Goal: Task Accomplishment & Management: Use online tool/utility

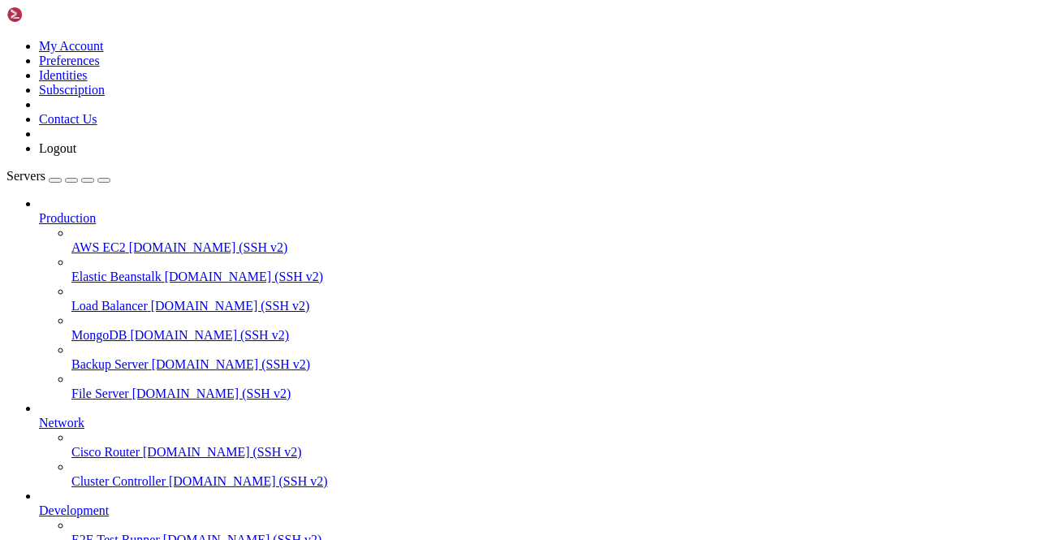
scroll to position [201, 0]
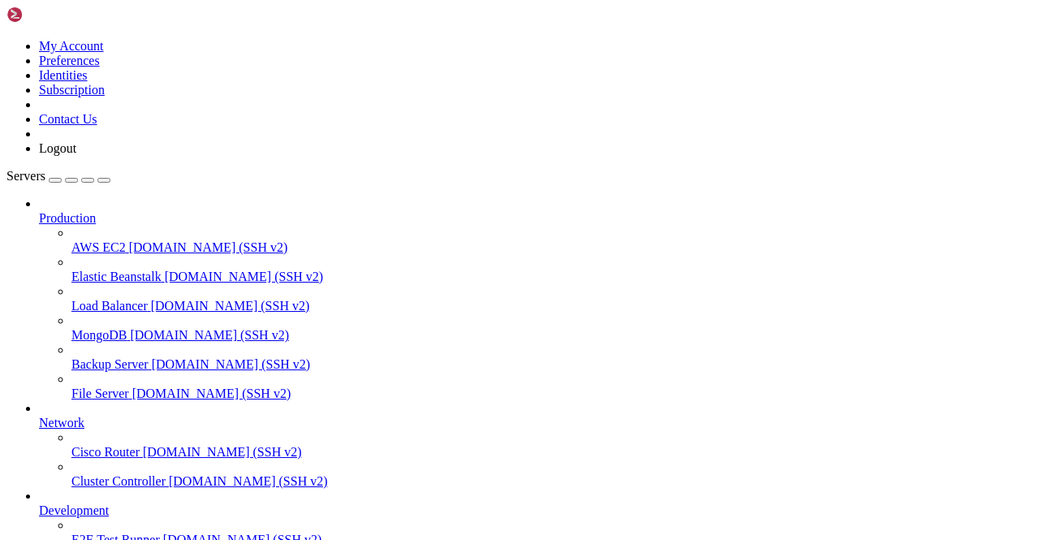
type input "Telegram103"
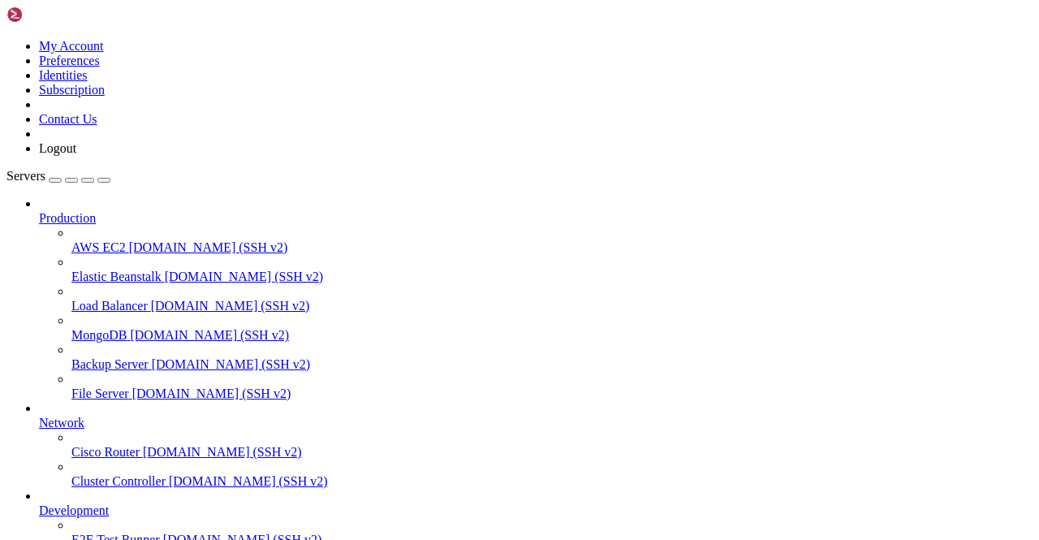
scroll to position [2783, 0]
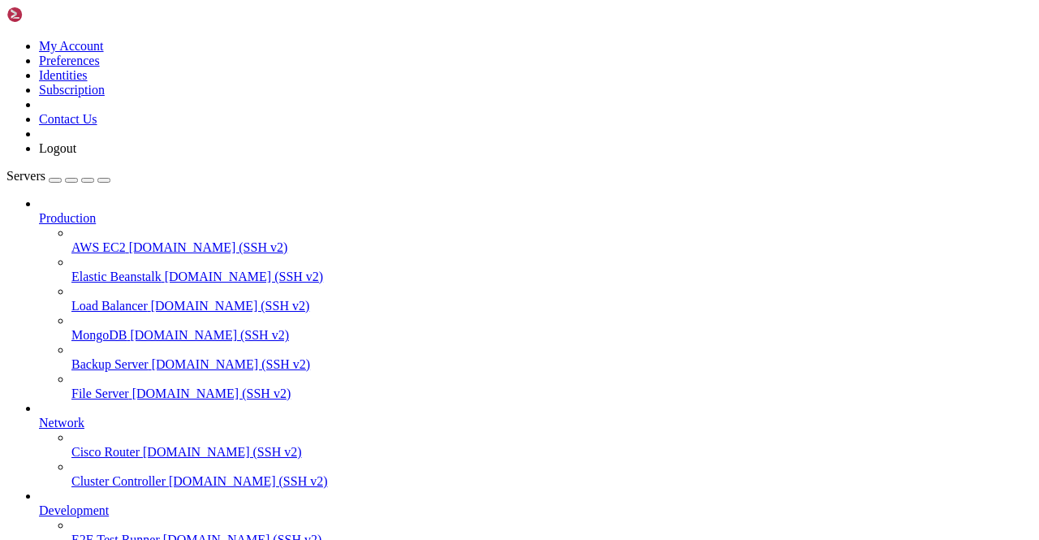
paste input "/7457d56bee0635d287941d735ed59d4803d9d4d3cd6d4cba7f35613ffaf00724/merged"
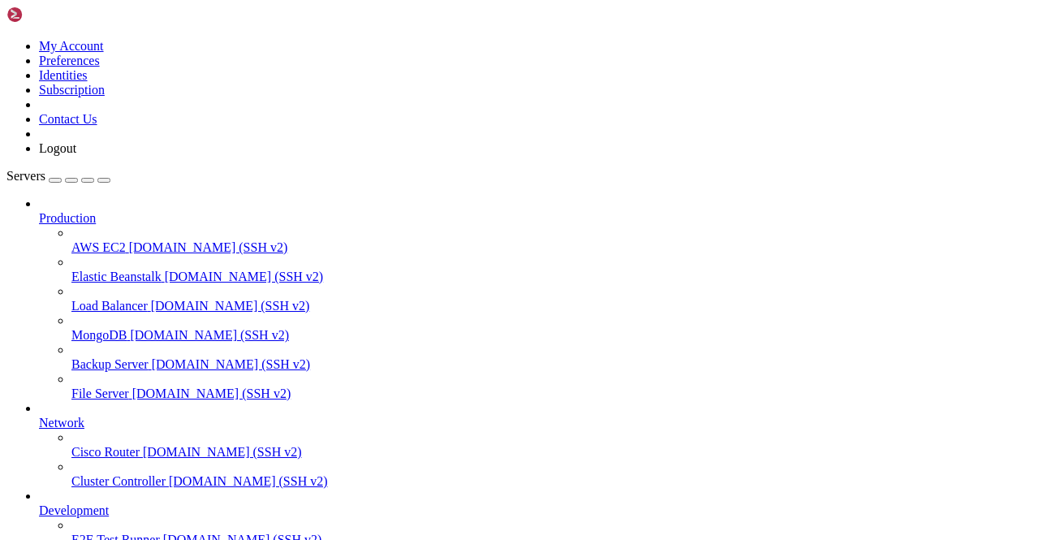
type input "/var/lib/docker/overlay2/7457d56bee0635d287941d735ed59d4803d9d4d3cd6d4cba7f3561…"
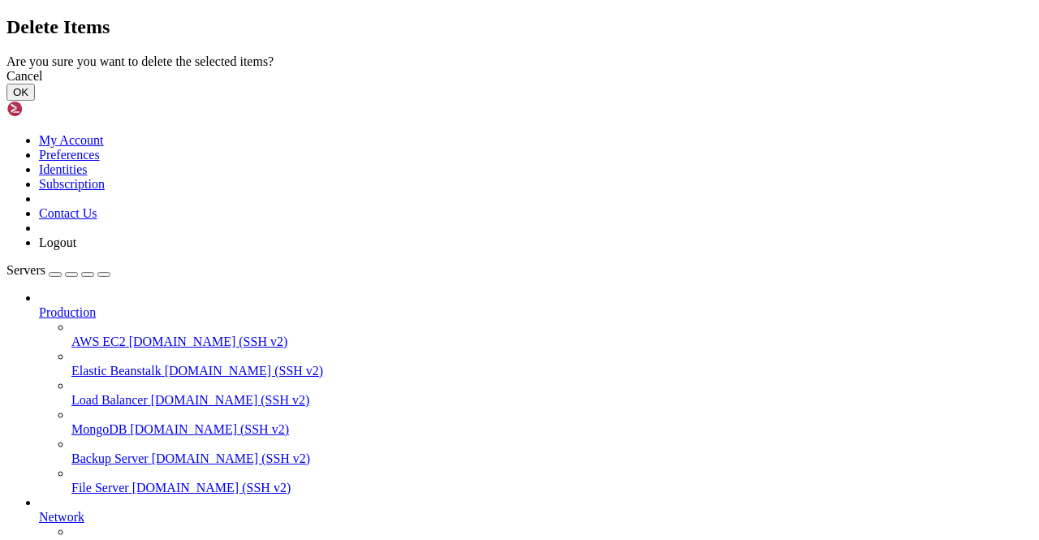
click at [35, 101] on button "OK" at bounding box center [20, 92] width 28 height 17
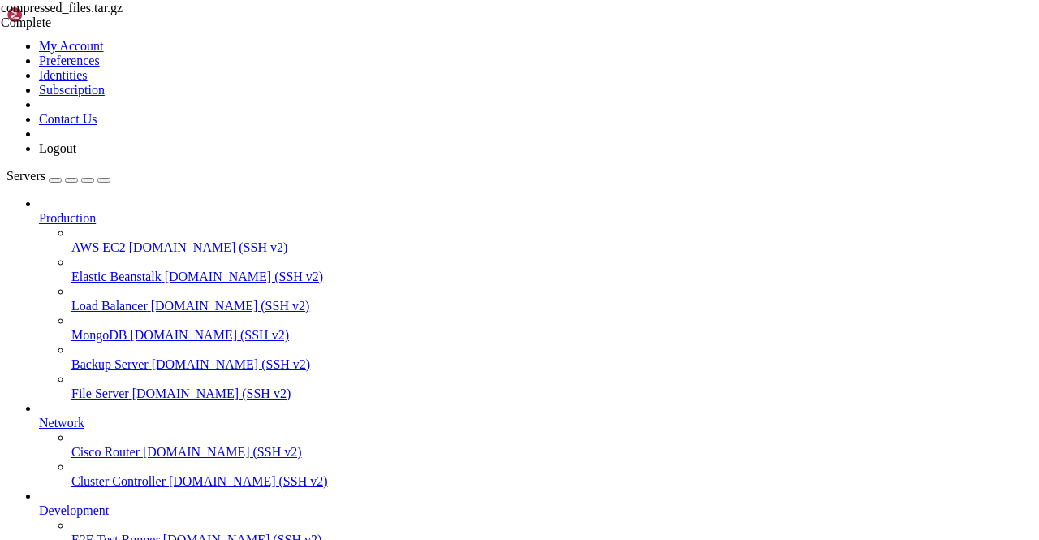
scroll to position [162, 0]
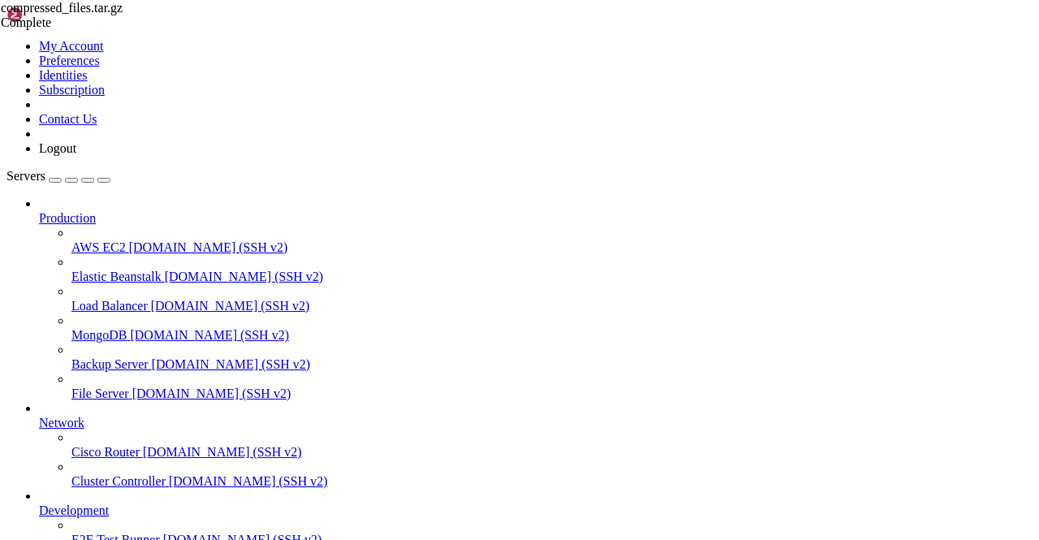
scroll to position [3862, 0]
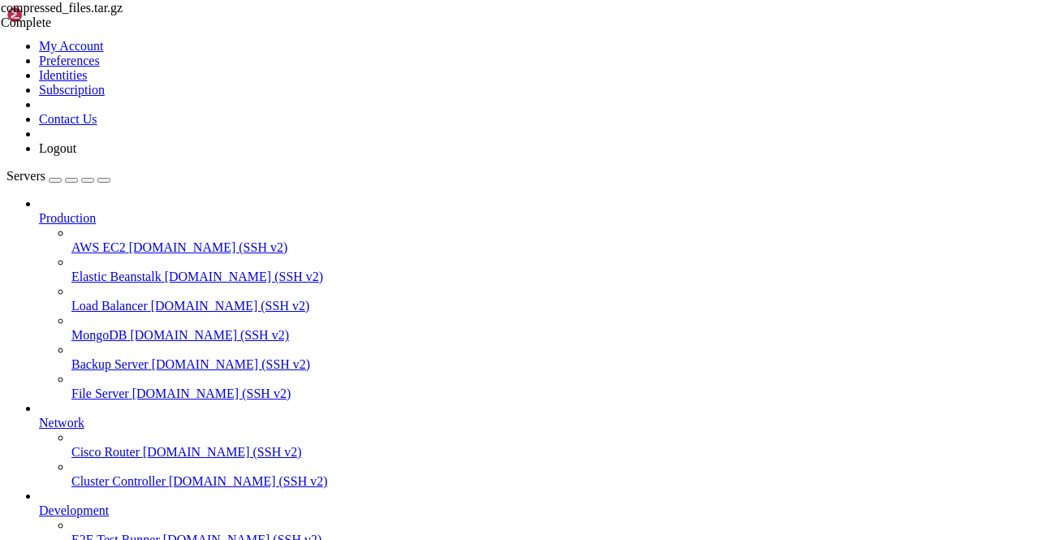
scroll to position [0, 0]
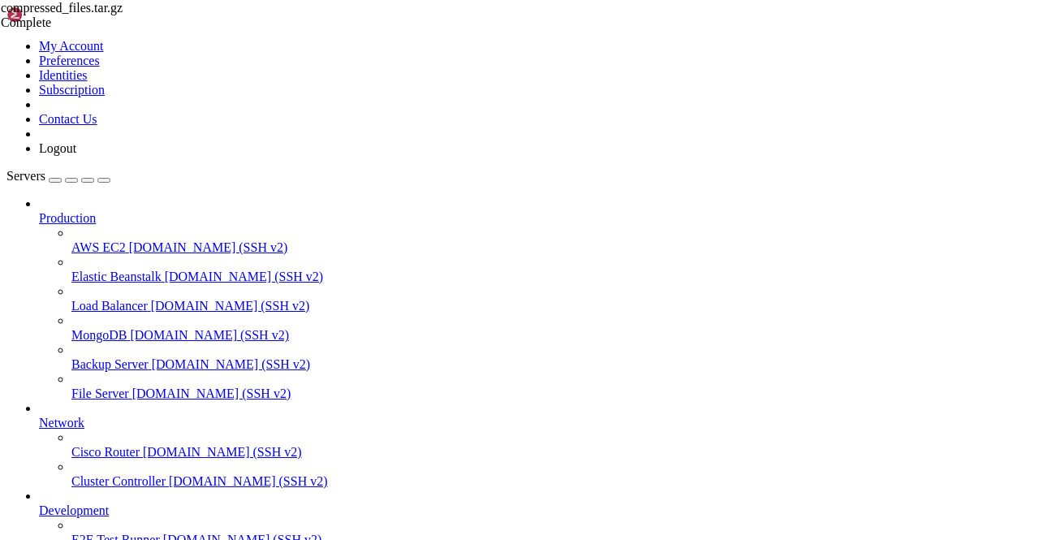
scroll to position [1379, 0]
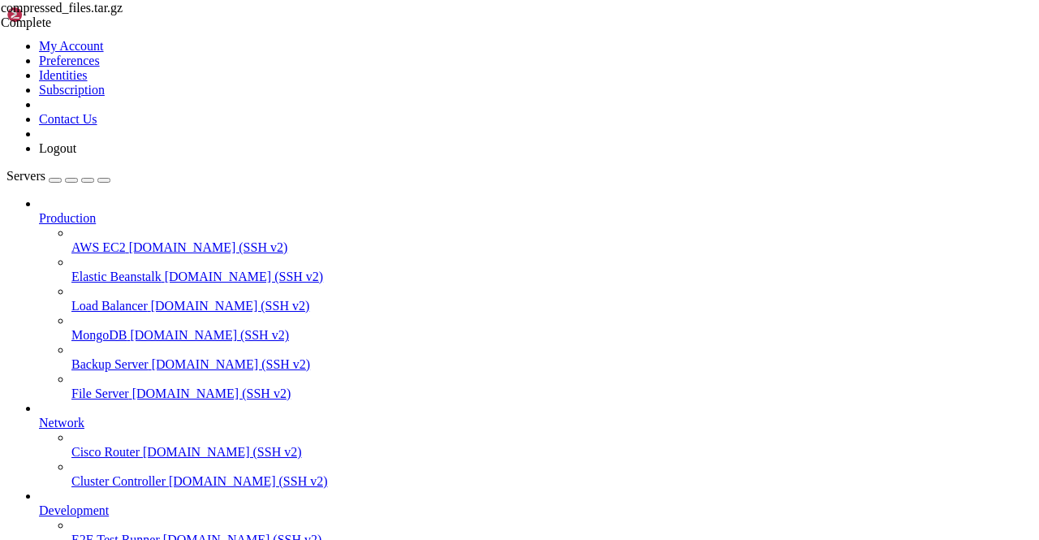
scroll to position [6183, 0]
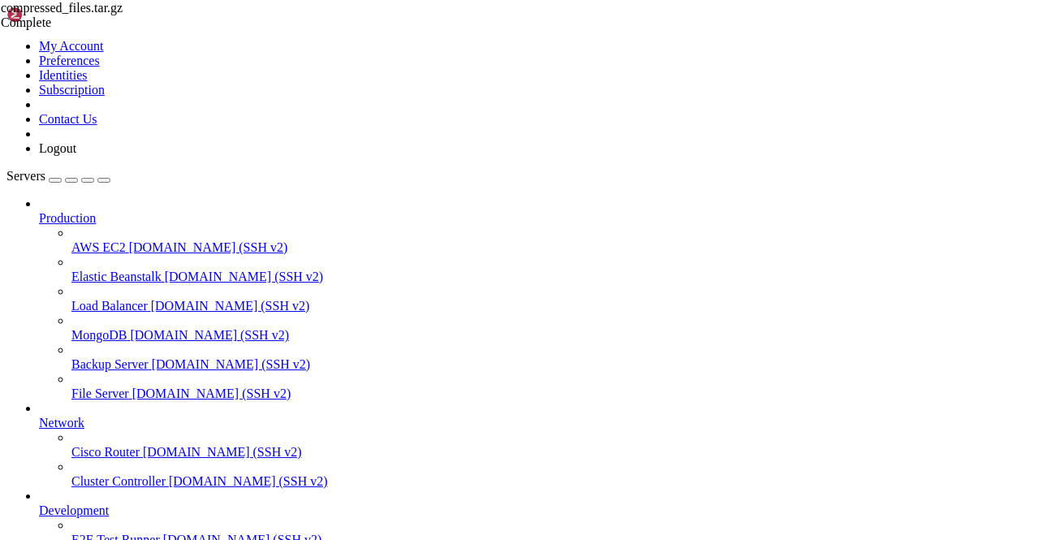
scroll to position [8349, 0]
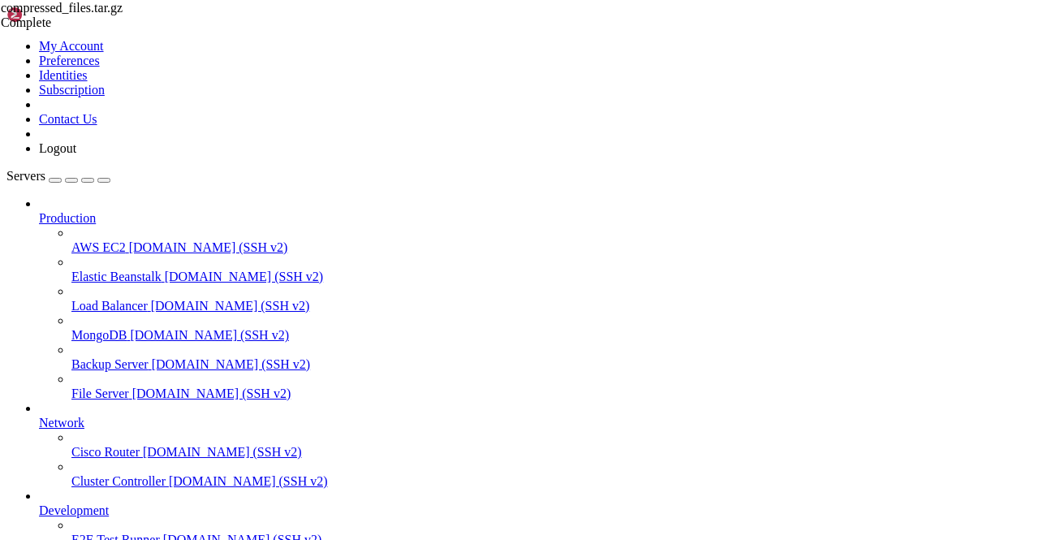
scroll to position [10524, 0]
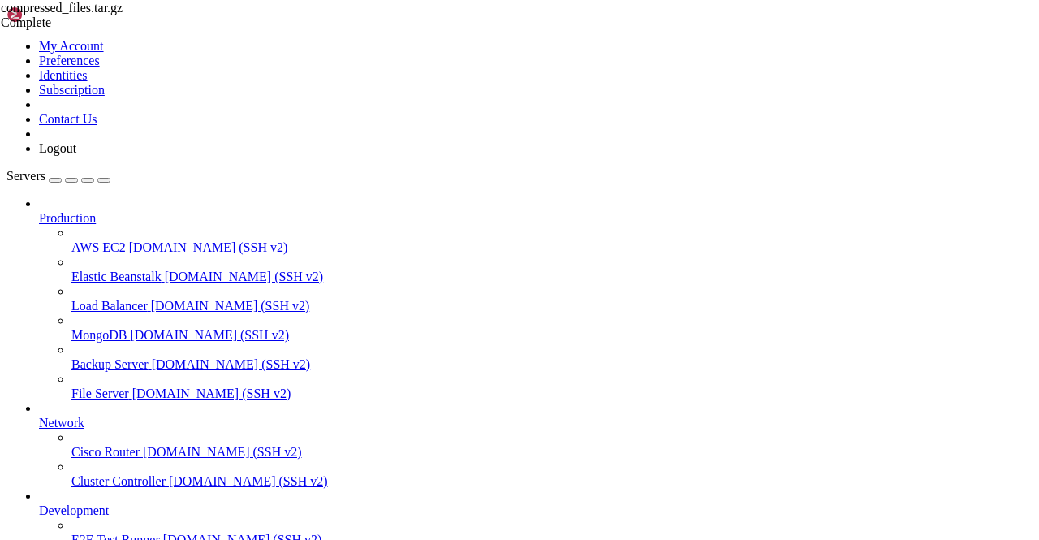
scroll to position [12642, 0]
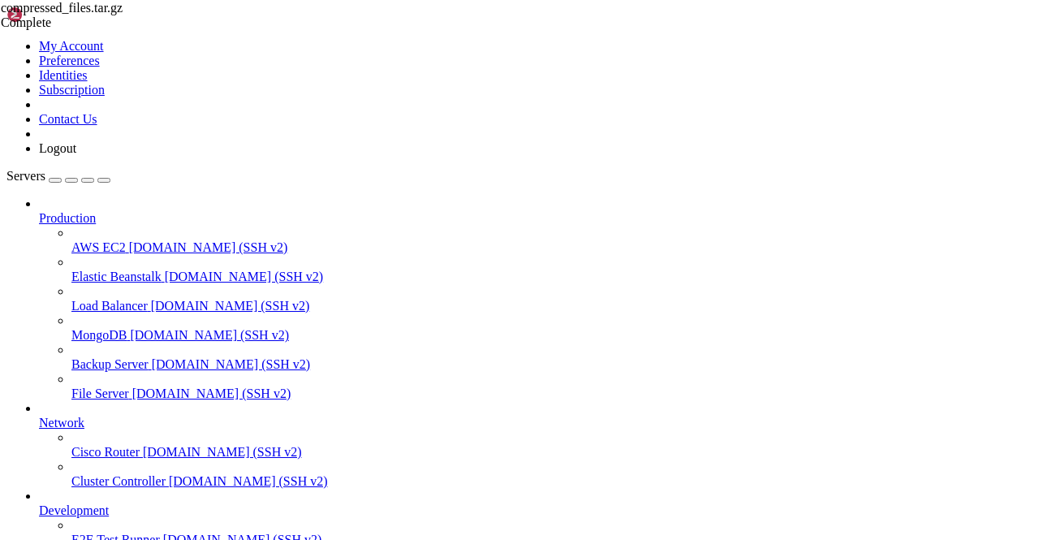
type input "Telegram199"
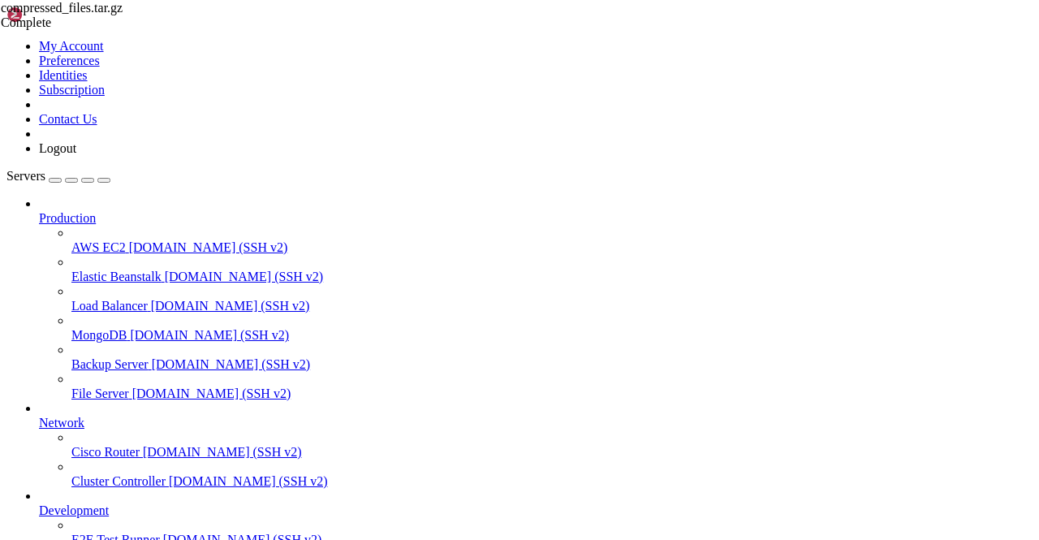
scroll to position [18021, 0]
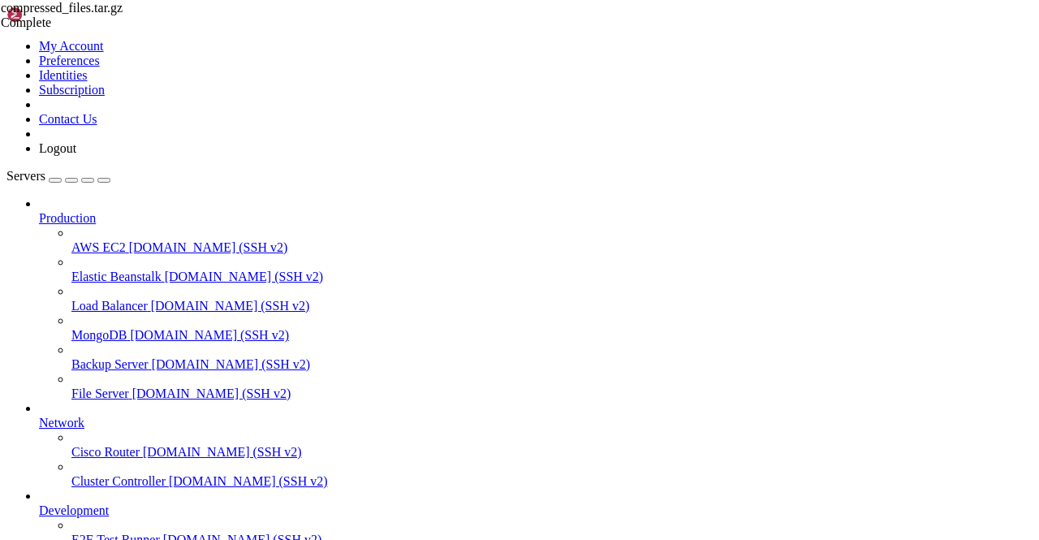
scroll to position [75858, 0]
